Goal: Information Seeking & Learning: Compare options

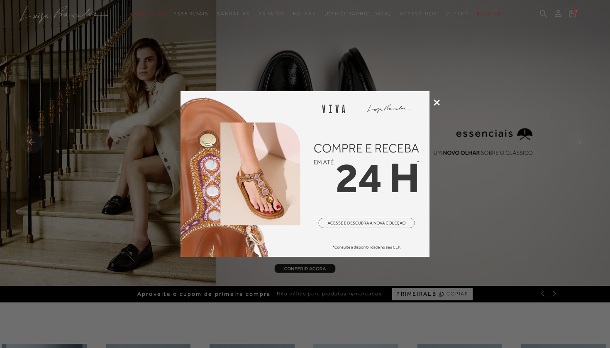
click at [434, 105] on icon at bounding box center [436, 103] width 6 height 6
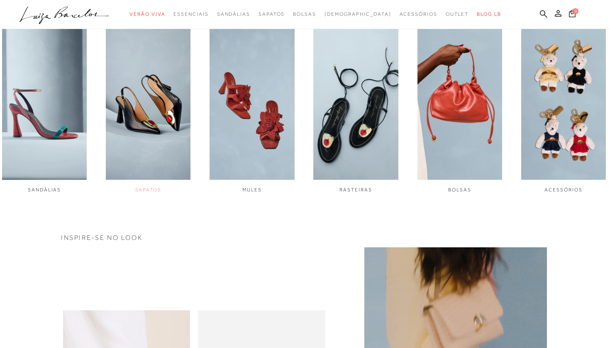
scroll to position [561, 0]
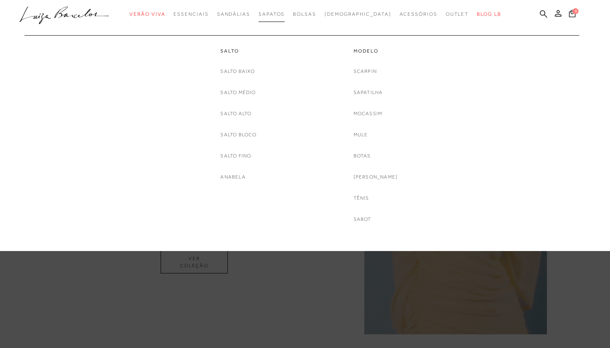
click at [285, 19] on link "Sapatos" at bounding box center [271, 14] width 26 height 15
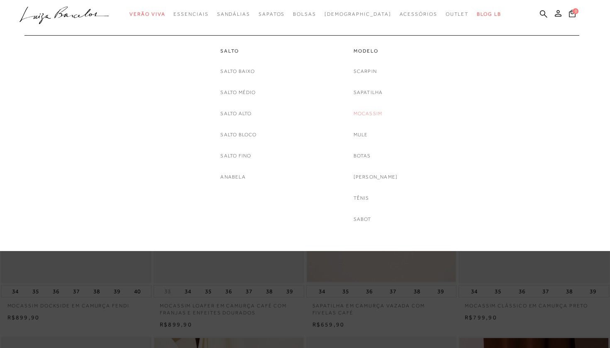
click at [372, 114] on link "Mocassim" at bounding box center [367, 114] width 29 height 9
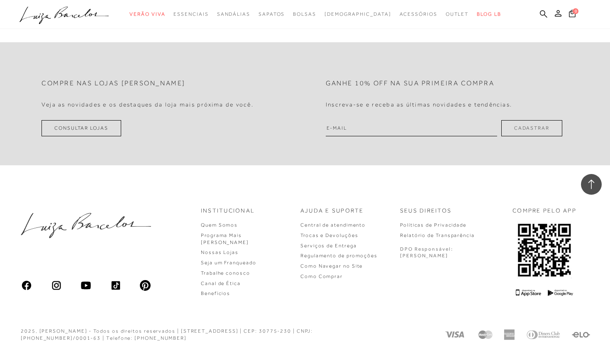
scroll to position [1543, 0]
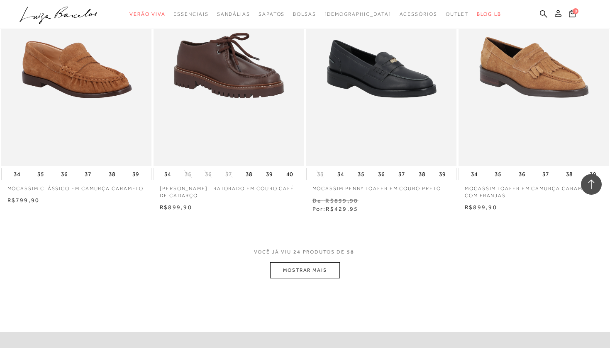
click at [318, 268] on button "MOSTRAR MAIS" at bounding box center [305, 271] width 70 height 16
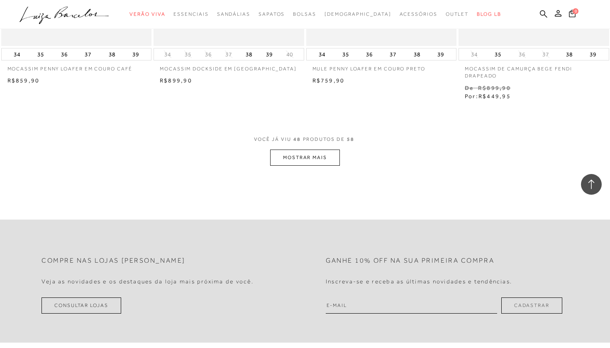
scroll to position [3318, 0]
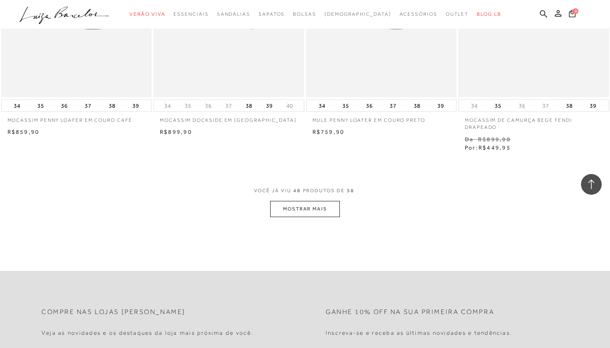
click at [327, 201] on button "MOSTRAR MAIS" at bounding box center [305, 209] width 70 height 16
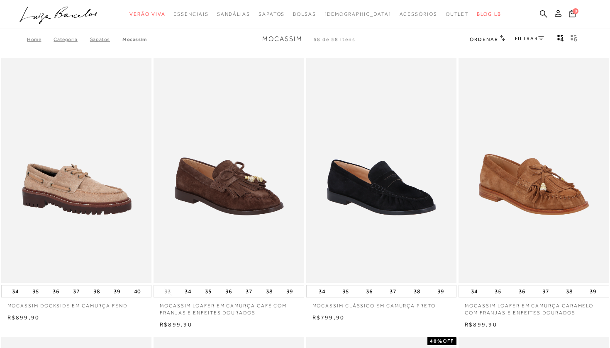
scroll to position [0, 0]
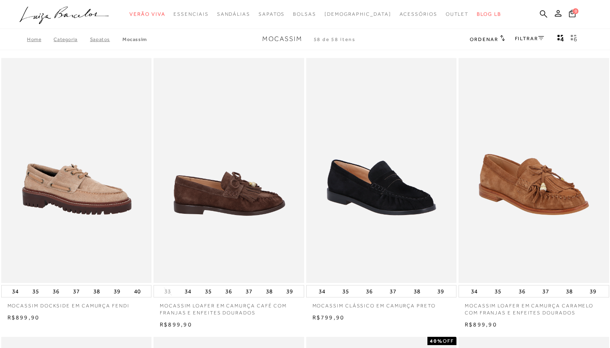
click at [247, 160] on img at bounding box center [229, 171] width 150 height 226
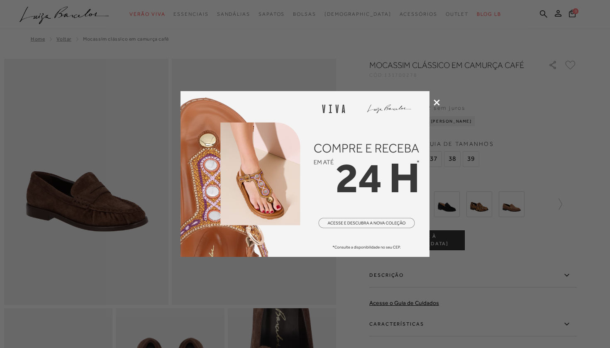
click at [436, 100] on icon at bounding box center [436, 103] width 6 height 6
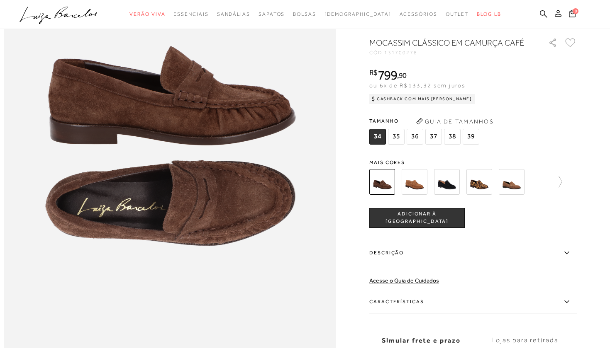
scroll to position [247, 0]
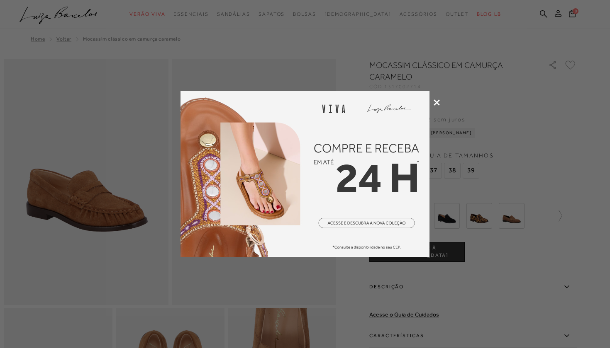
click at [440, 105] on div at bounding box center [305, 174] width 610 height 348
click at [437, 102] on icon at bounding box center [436, 103] width 6 height 6
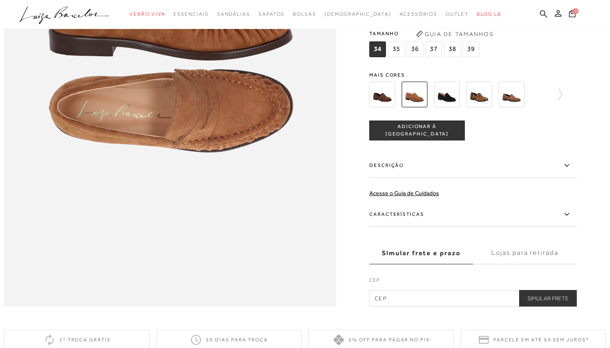
scroll to position [641, 0]
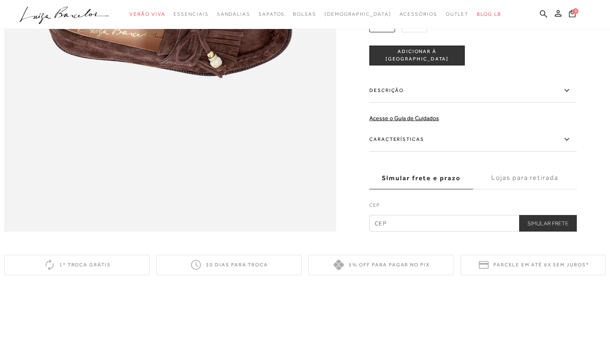
scroll to position [593, 0]
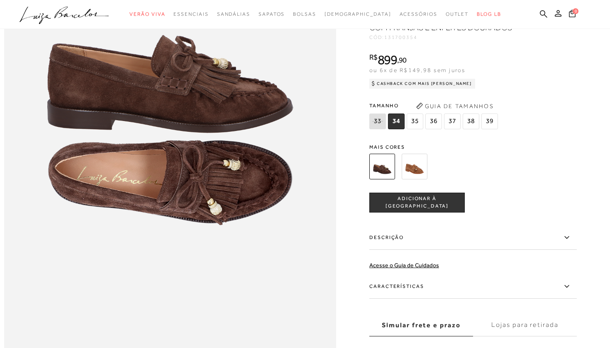
click at [416, 165] on img at bounding box center [415, 167] width 26 height 26
